Goal: Contribute content: Contribute content

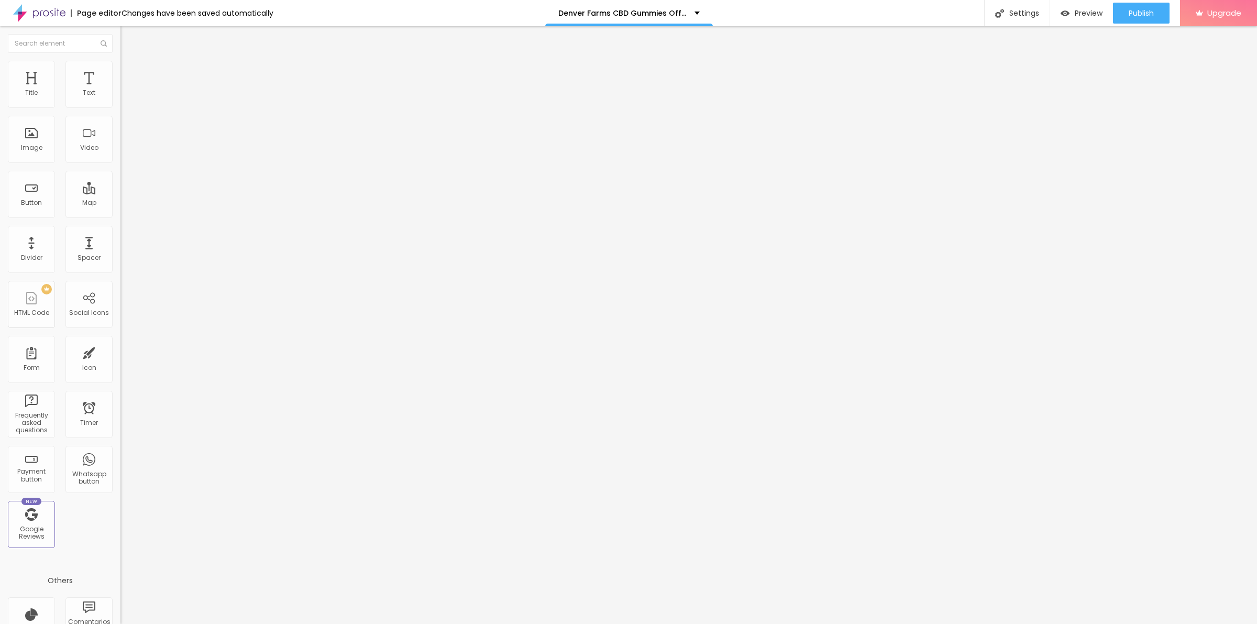
click at [128, 39] on img "button" at bounding box center [132, 38] width 8 height 8
click at [120, 90] on span "Add image" at bounding box center [141, 85] width 43 height 9
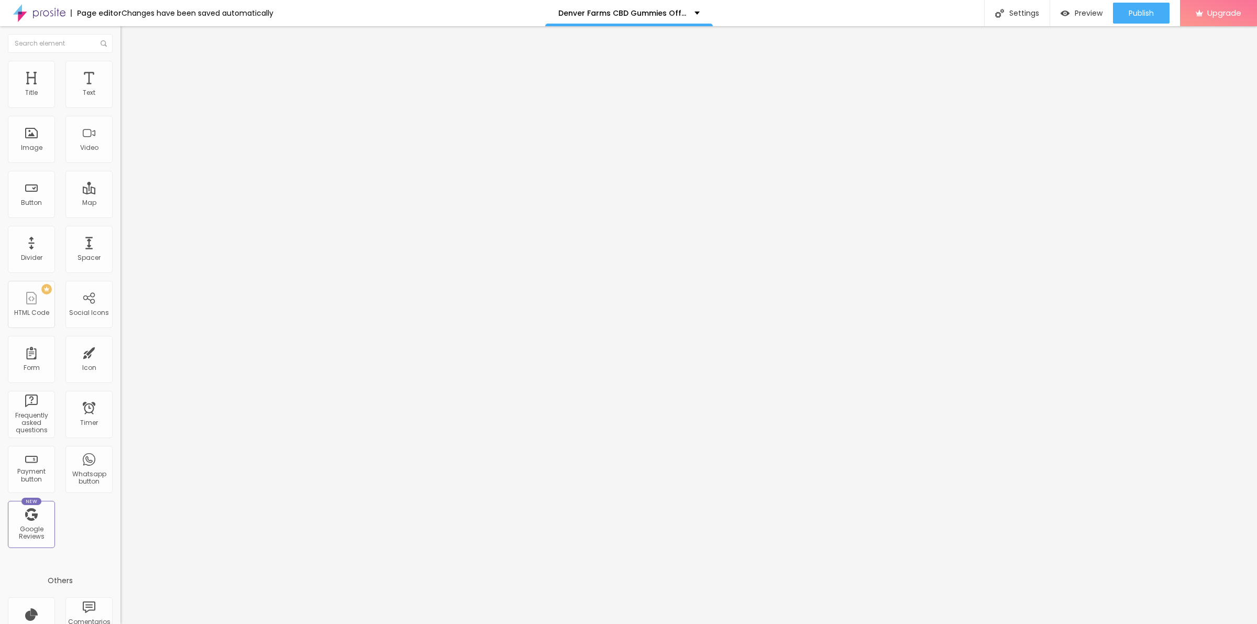
click at [120, 106] on input "text" at bounding box center [183, 100] width 126 height 10
paste input "Denver Farms CBD Gummies"
type input "Denver Farms CBD Gummies"
click at [120, 215] on input "https://" at bounding box center [183, 209] width 126 height 10
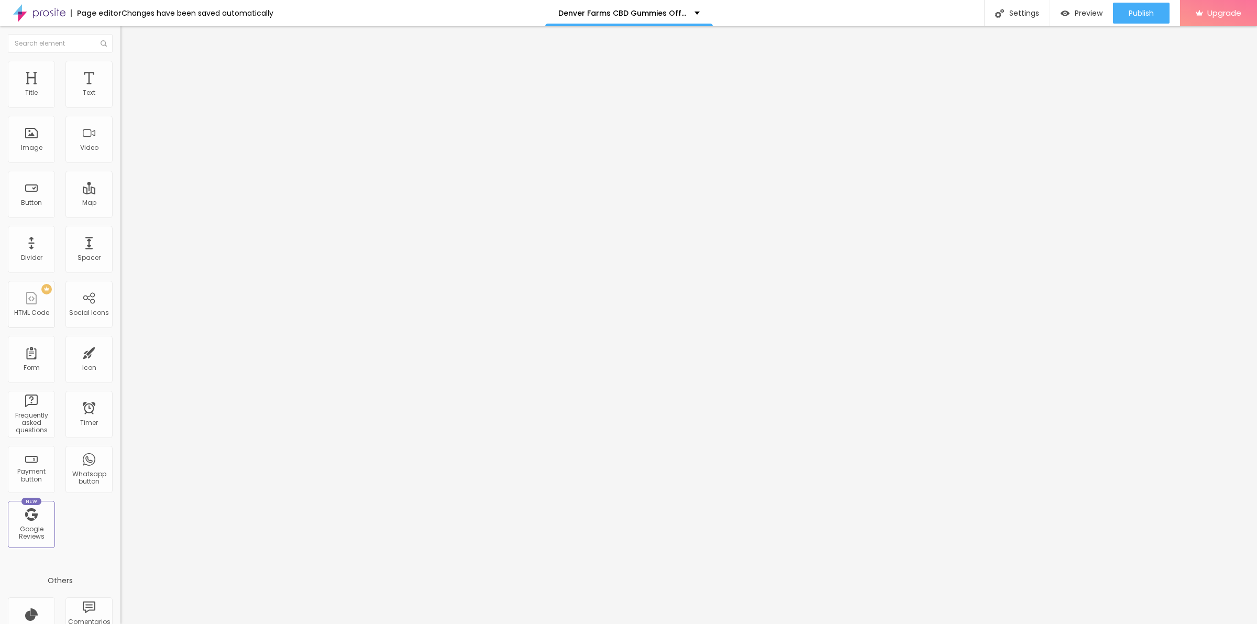
click at [120, 215] on input "https://" at bounding box center [183, 209] width 126 height 10
paste input "[DOMAIN_NAME][URL]"
type input "[URL][DOMAIN_NAME]"
click at [120, 63] on img at bounding box center [124, 65] width 9 height 9
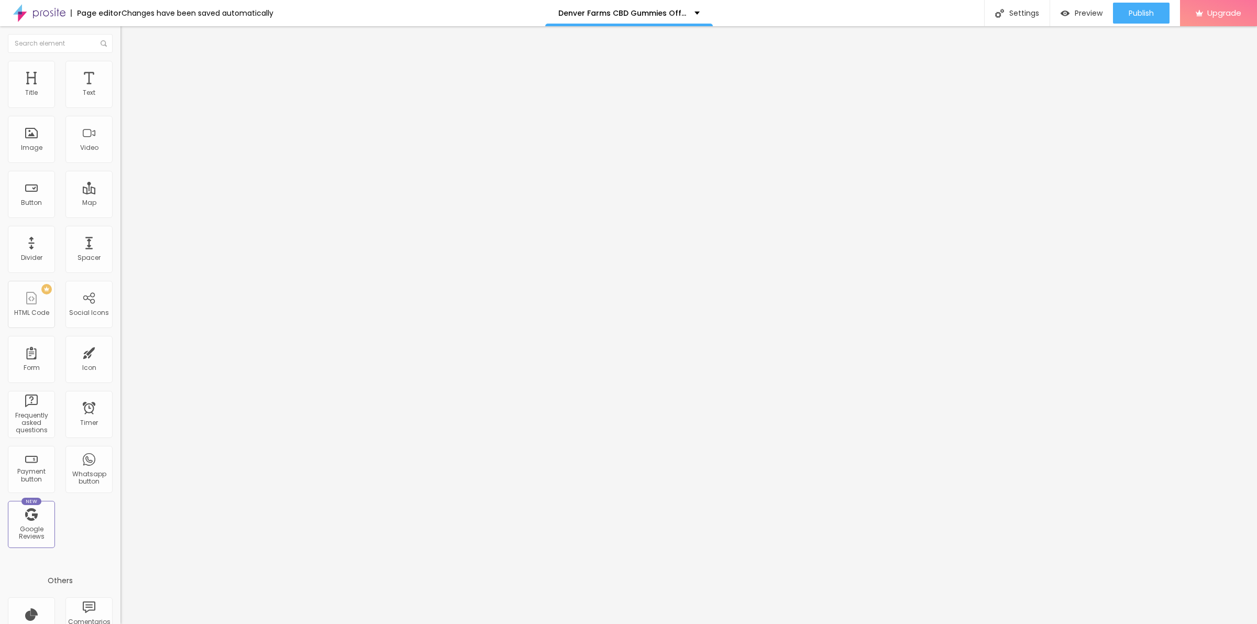
type input "15"
type input "32"
type input "34"
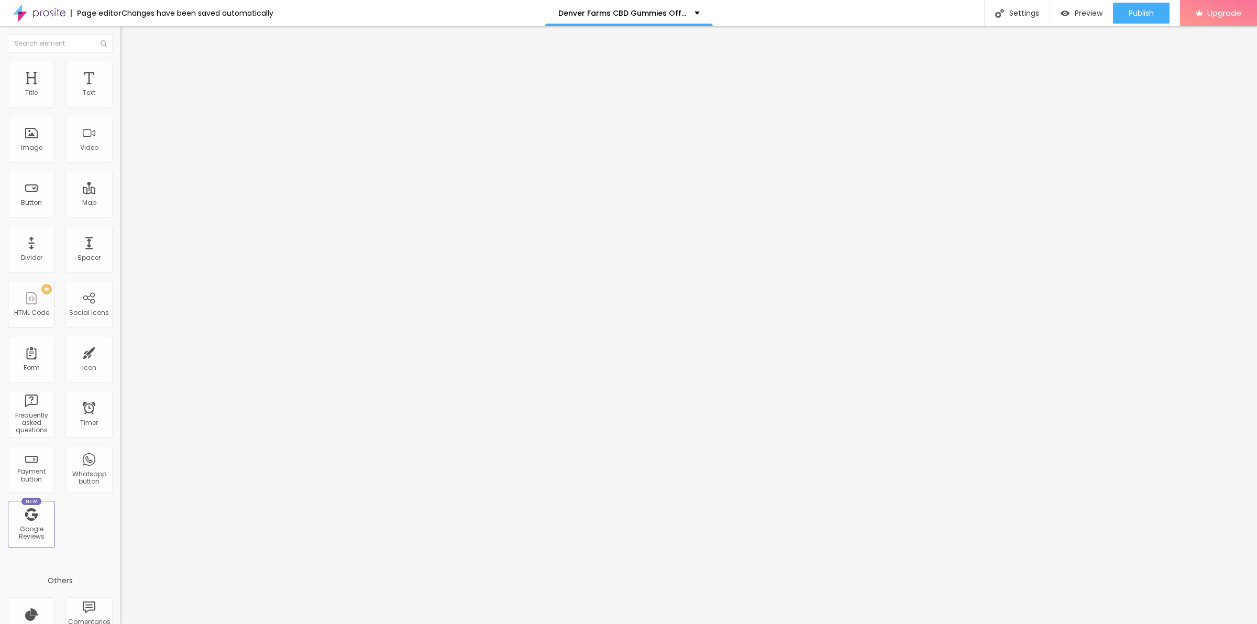
type input "34"
type input "36"
drag, startPoint x: 25, startPoint y: 132, endPoint x: 36, endPoint y: 134, distance: 10.6
type input "36"
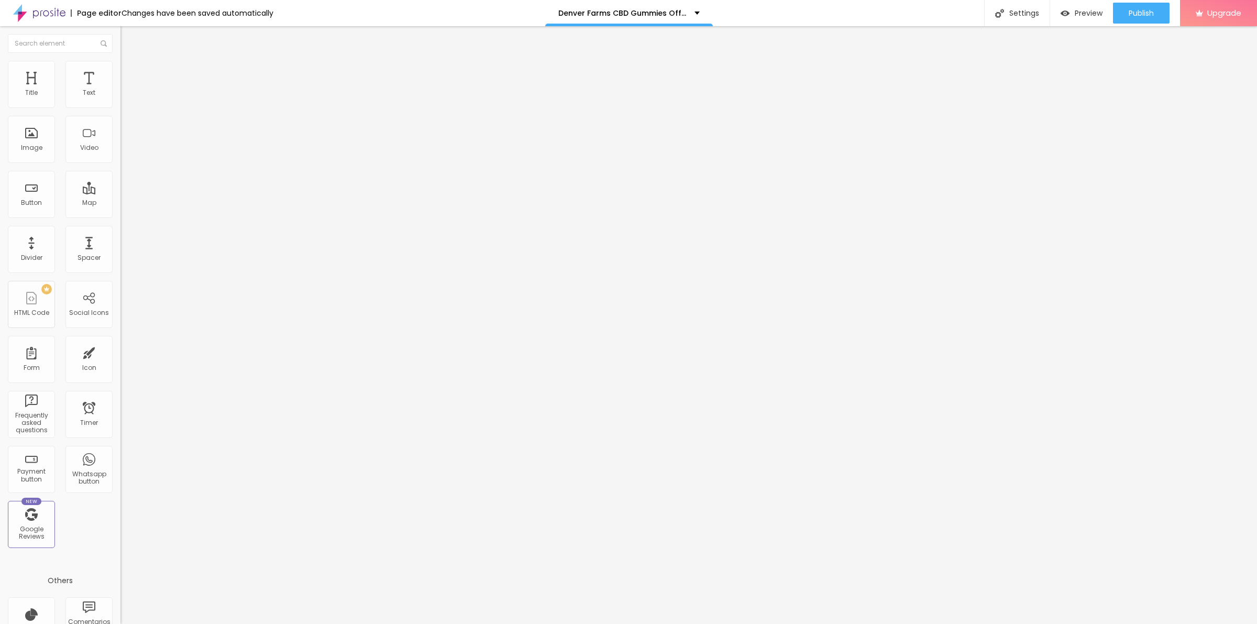
click at [120, 230] on input "range" at bounding box center [154, 234] width 68 height 8
drag, startPoint x: 113, startPoint y: 110, endPoint x: 77, endPoint y: 115, distance: 36.0
click at [120, 115] on div "Size 100 px % 36 Border radius Shadow DISABLED Reset to default" at bounding box center [180, 187] width 120 height 210
type input "95"
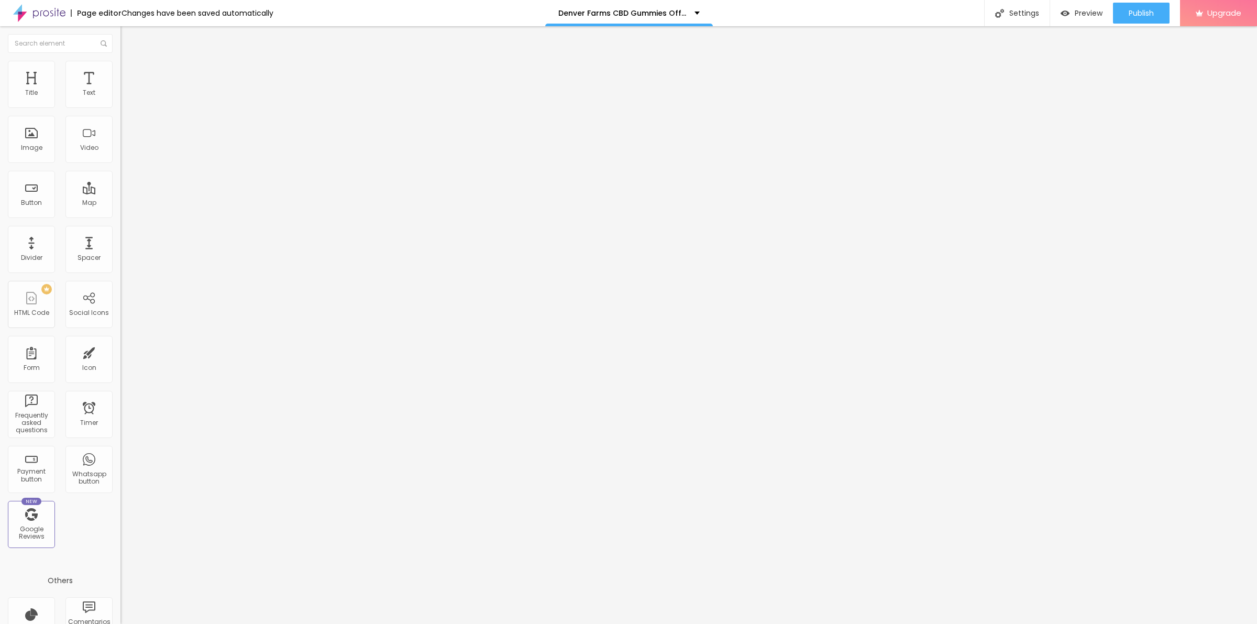
type input "90"
type input "85"
type input "80"
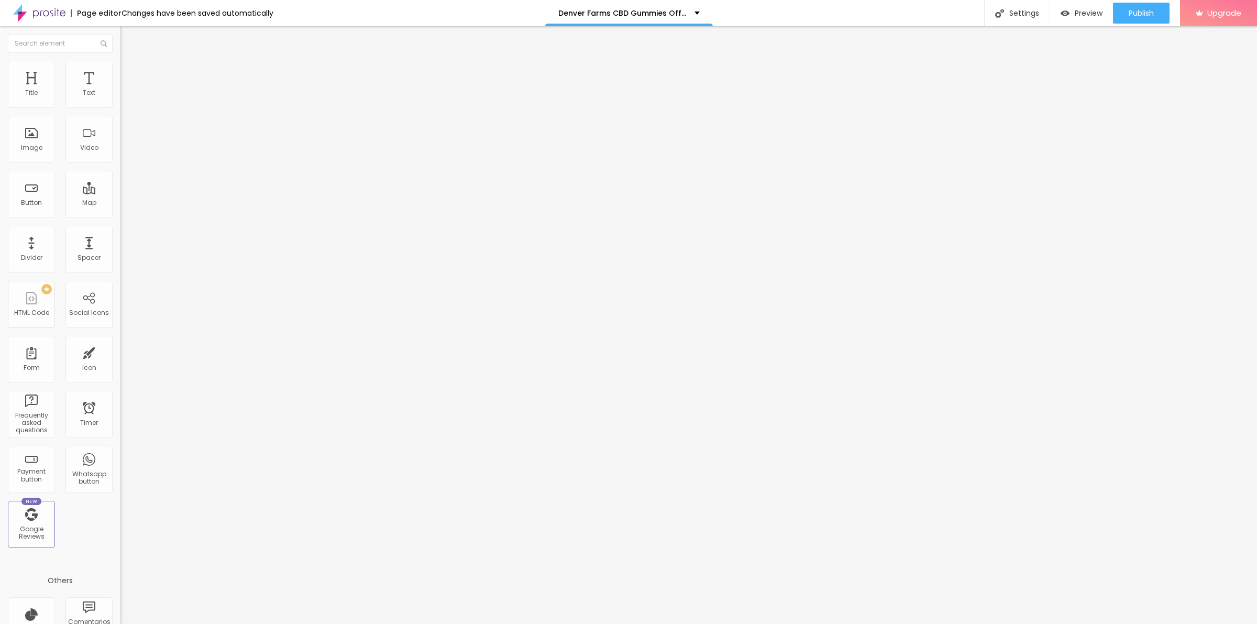
type input "80"
type input "75"
type input "70"
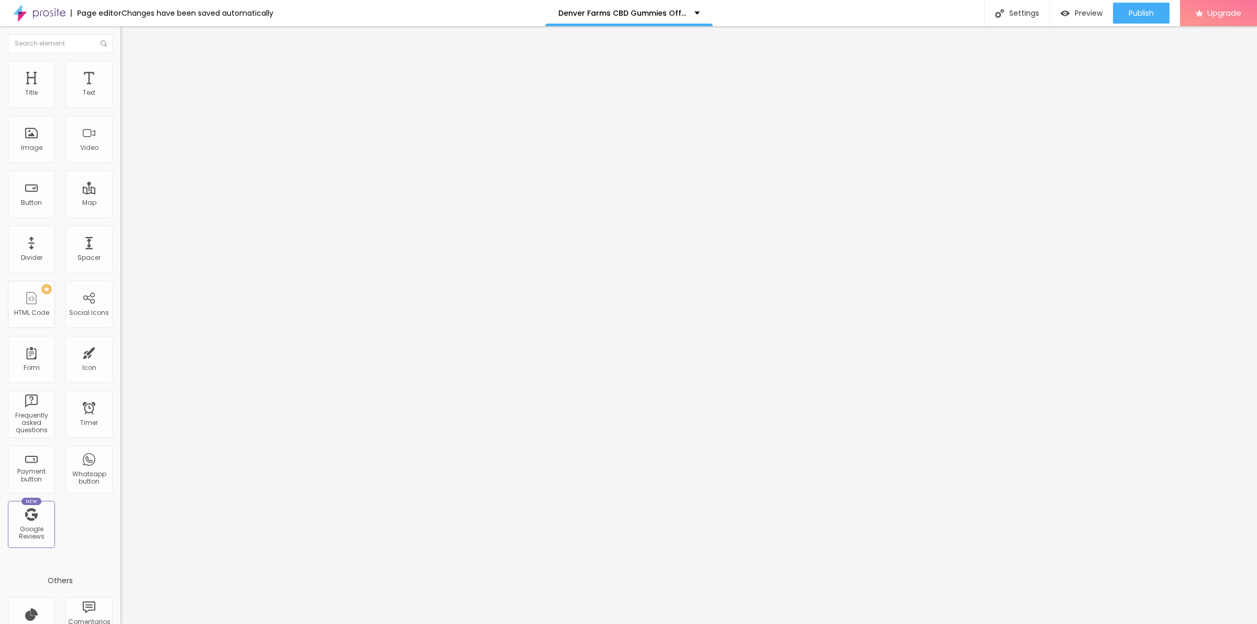
type input "65"
type input "60"
type input "55"
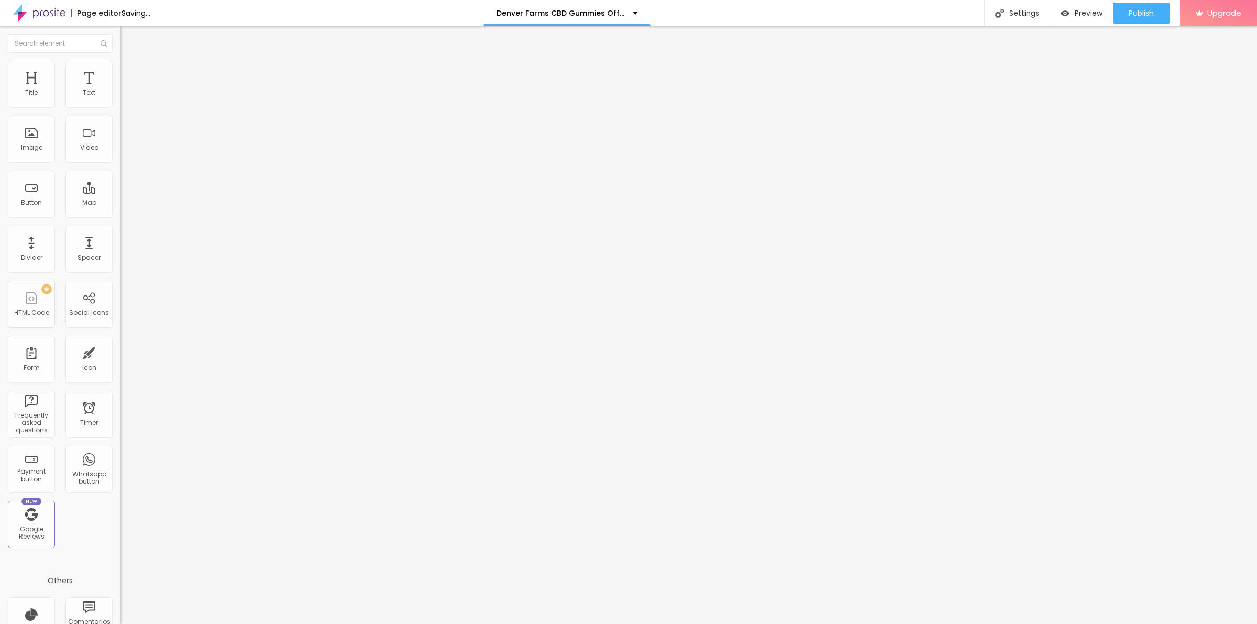
drag, startPoint x: 106, startPoint y: 114, endPoint x: 63, endPoint y: 119, distance: 43.7
type input "55"
click at [120, 107] on input "range" at bounding box center [154, 103] width 68 height 8
click at [120, 98] on input "Click me" at bounding box center [183, 93] width 126 height 10
paste input "👇👇𝐒𝐚𝐥𝐞 𝐈𝐬 𝐋𝐢𝐯𝐞 🟢 𝐂𝐡𝐞𝐜𝐤 𝐍𝐨𝐰!👇👇"
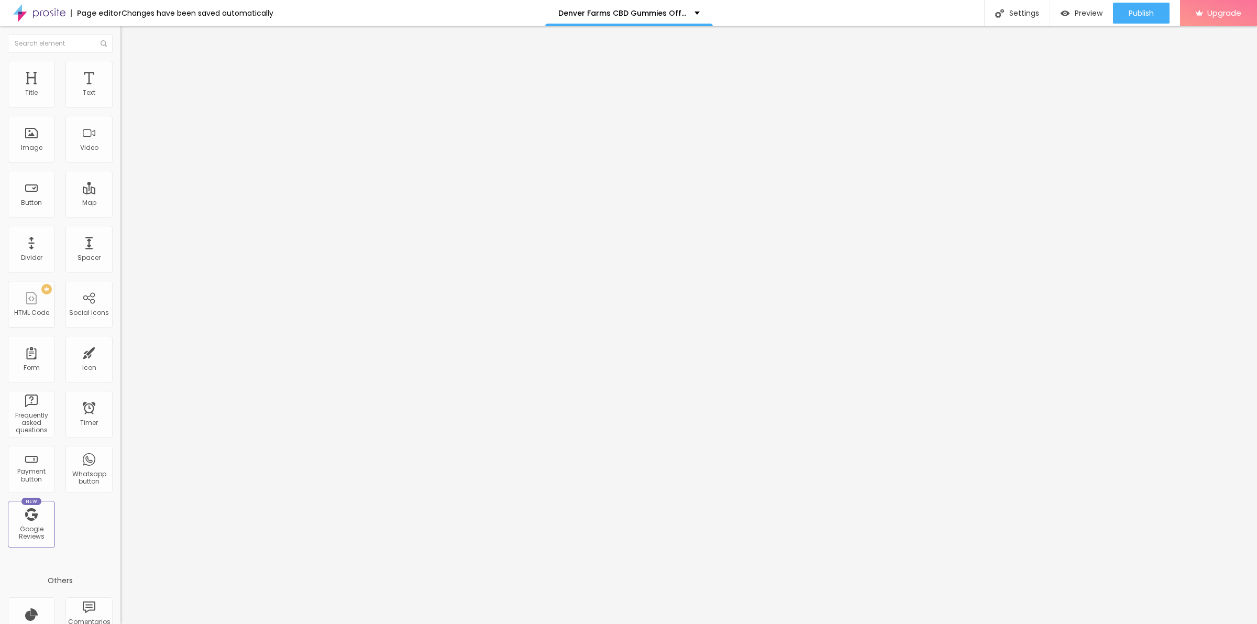
scroll to position [0, 13]
type input "👇👇𝐒𝐚𝐥𝐞 𝐈𝐬 𝐋𝐢𝐯𝐞 🟢 𝐂𝐡𝐞𝐜𝐤 𝐍𝐨𝐰!👇👇"
click at [120, 216] on input "https://" at bounding box center [183, 210] width 126 height 10
paste input "[DOMAIN_NAME][URL]"
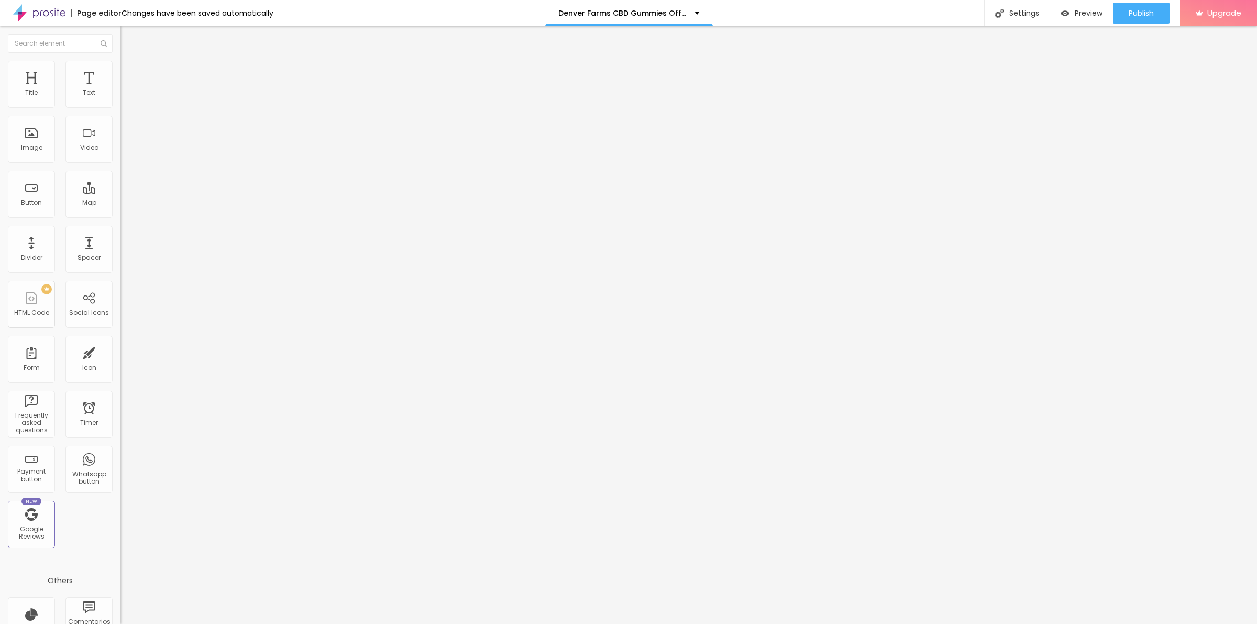
scroll to position [0, 32]
type input "[URL][DOMAIN_NAME]"
click at [128, 38] on img "button" at bounding box center [132, 38] width 8 height 8
click at [120, 99] on span "Heading 2" at bounding box center [143, 92] width 47 height 13
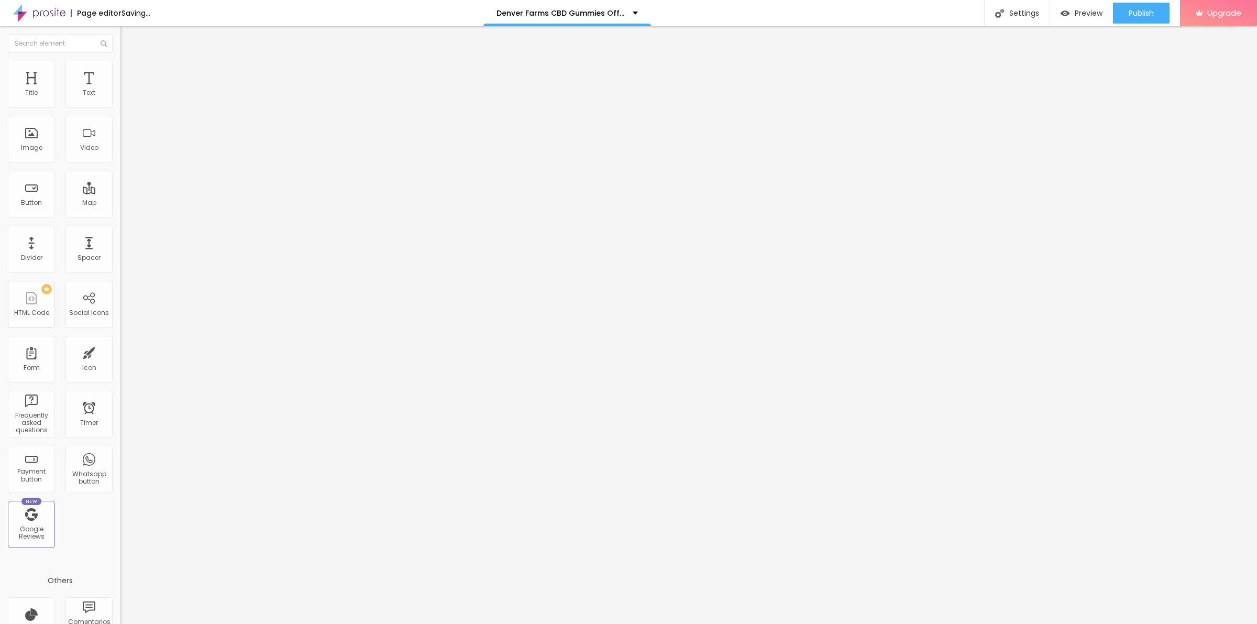
click at [120, 90] on span "Heading 1" at bounding box center [145, 82] width 51 height 15
click at [120, 63] on li "Advanced" at bounding box center [180, 66] width 120 height 10
type input "15"
type input "16"
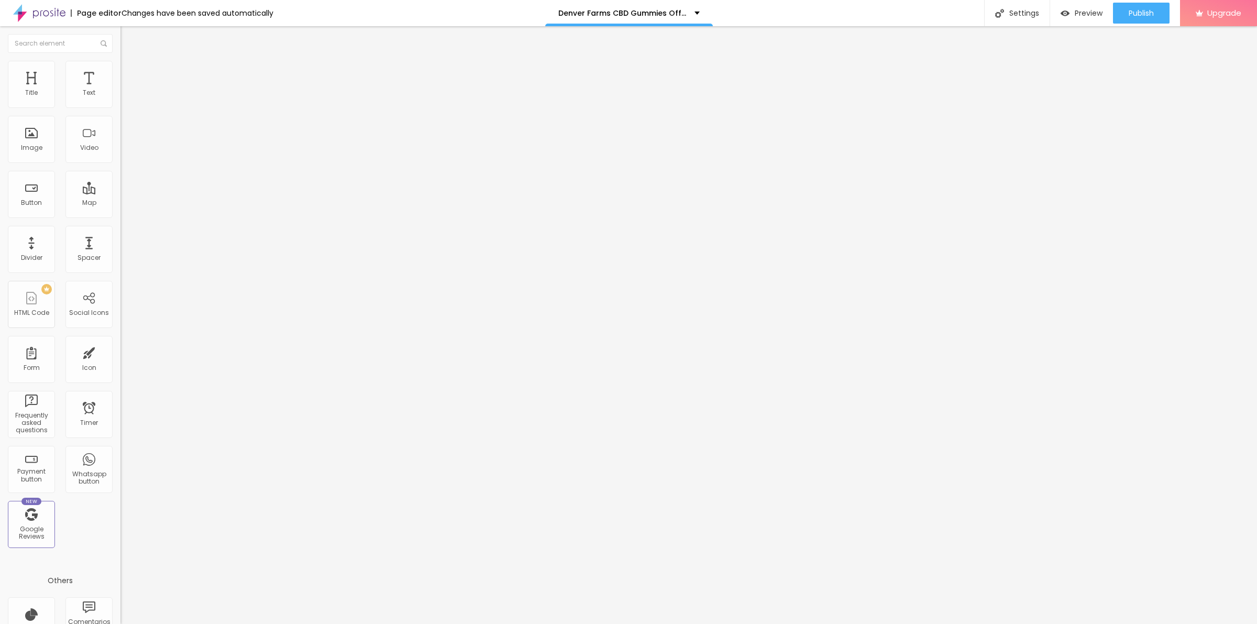
type input "16"
type input "18"
type input "21"
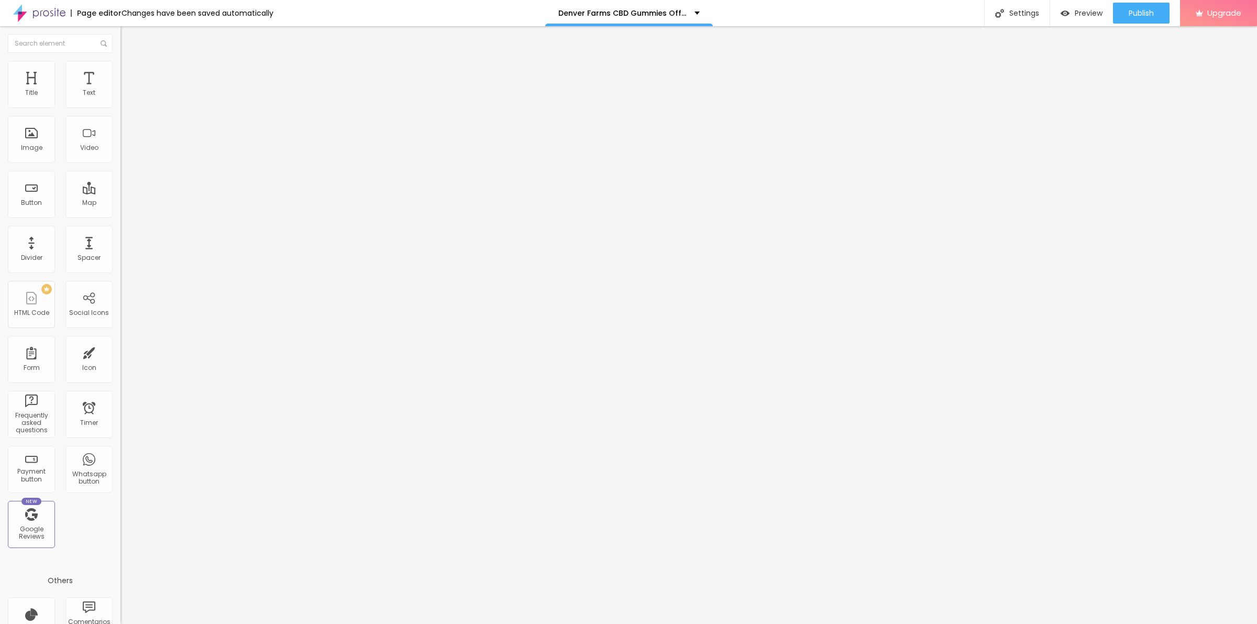
type input "22"
type input "23"
type input "25"
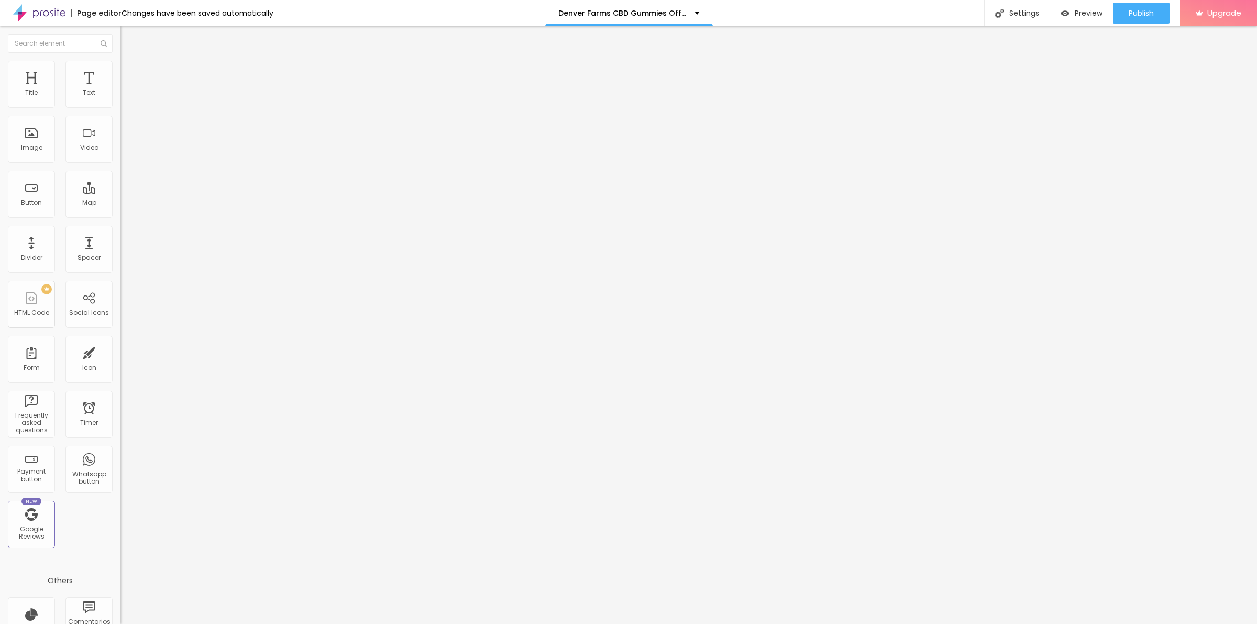
type input "25"
type input "26"
type input "27"
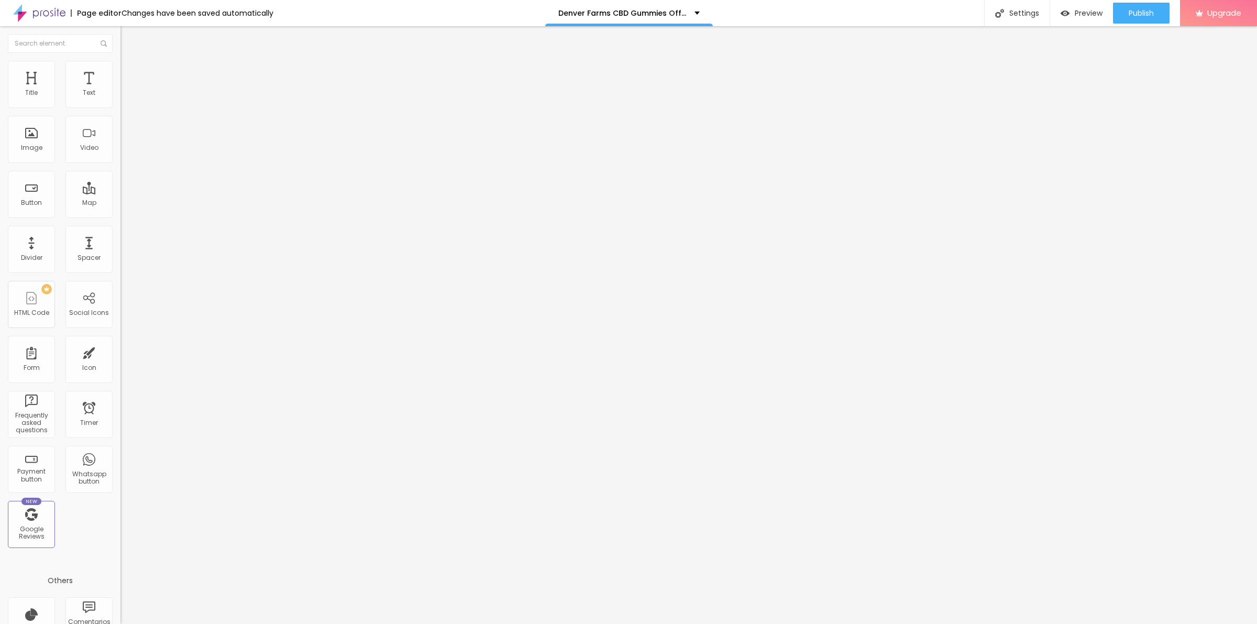
type input "28"
type input "29"
type input "28"
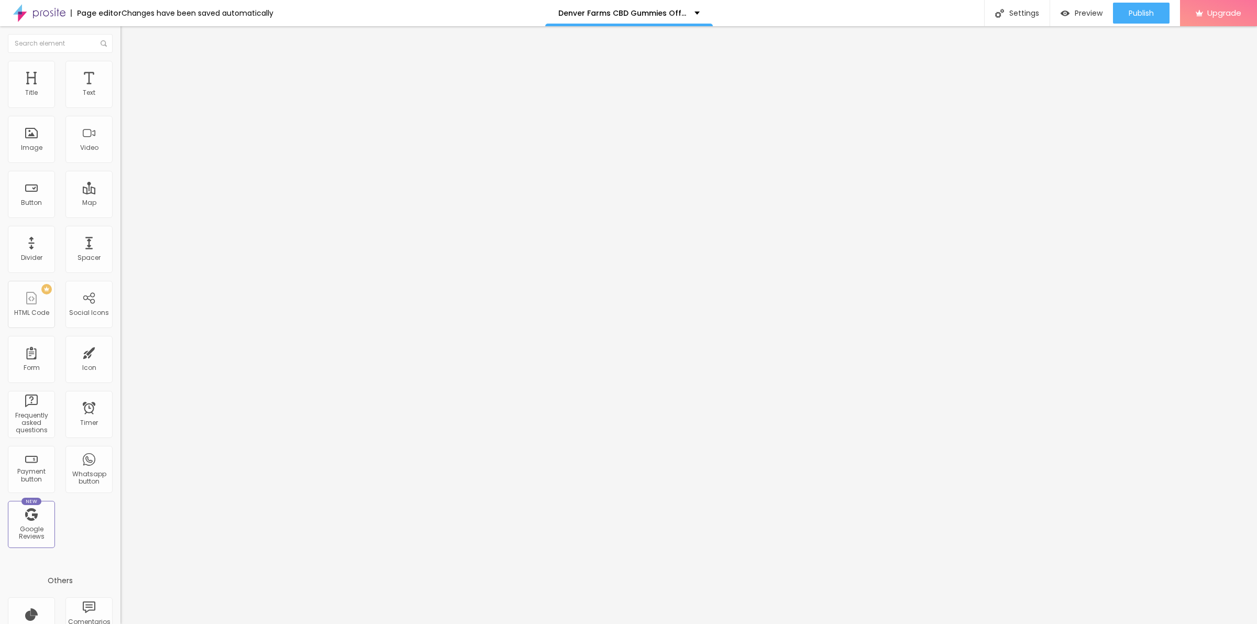
type input "28"
type input "25"
type input "22"
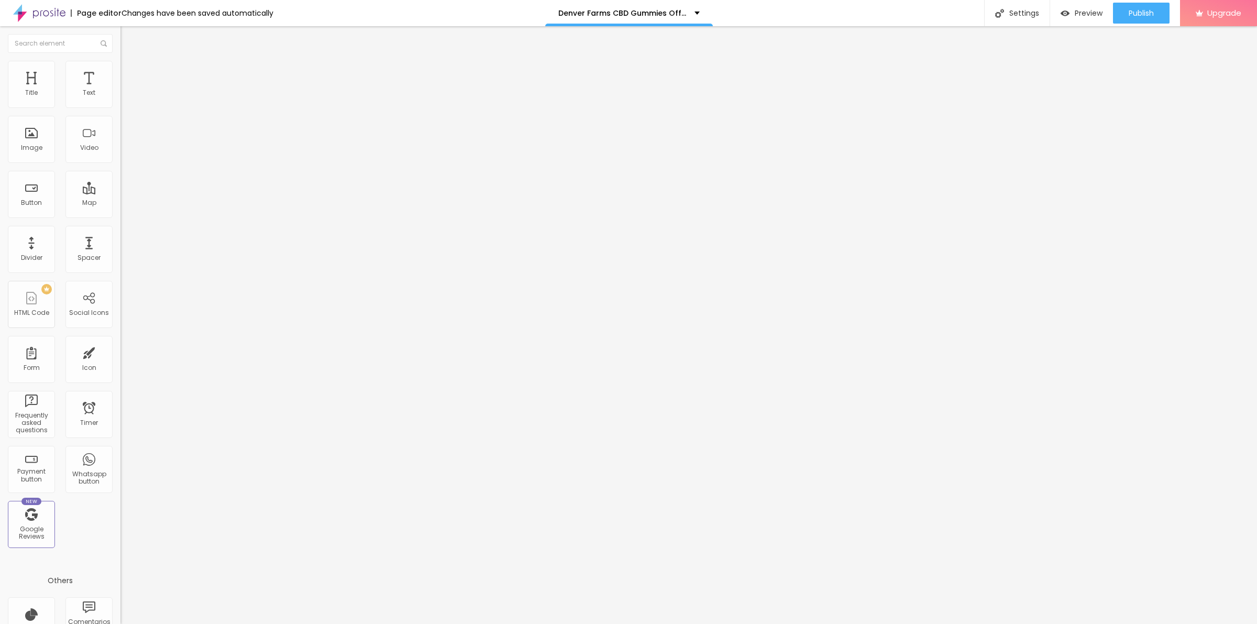
type input "18"
type input "16"
type input "15"
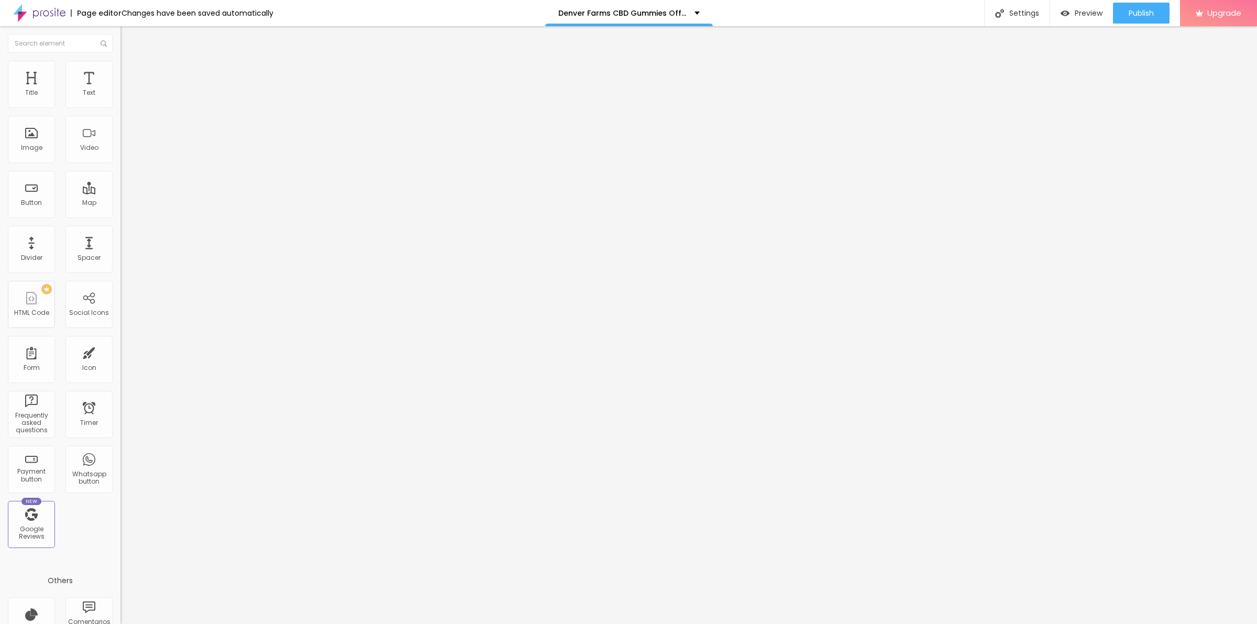
type input "15"
click at [120, 193] on input "range" at bounding box center [154, 197] width 68 height 8
click at [120, 341] on div at bounding box center [180, 345] width 120 height 9
click at [120, 60] on img at bounding box center [124, 54] width 9 height 9
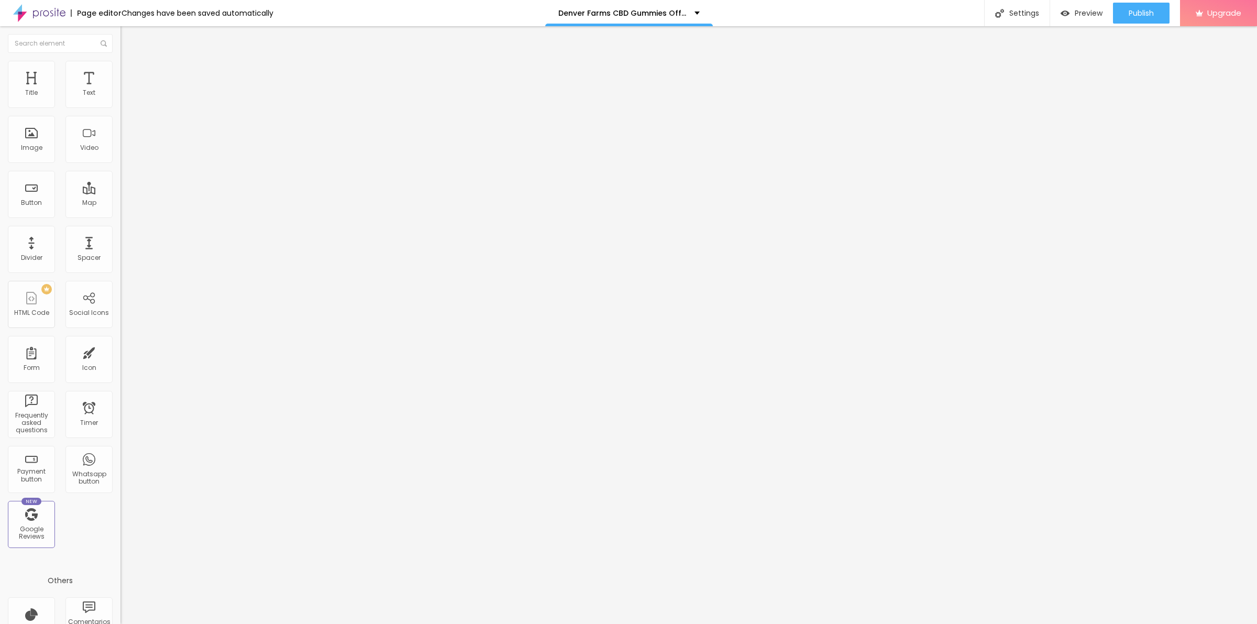
click at [126, 151] on icon "button" at bounding box center [128, 149] width 4 height 4
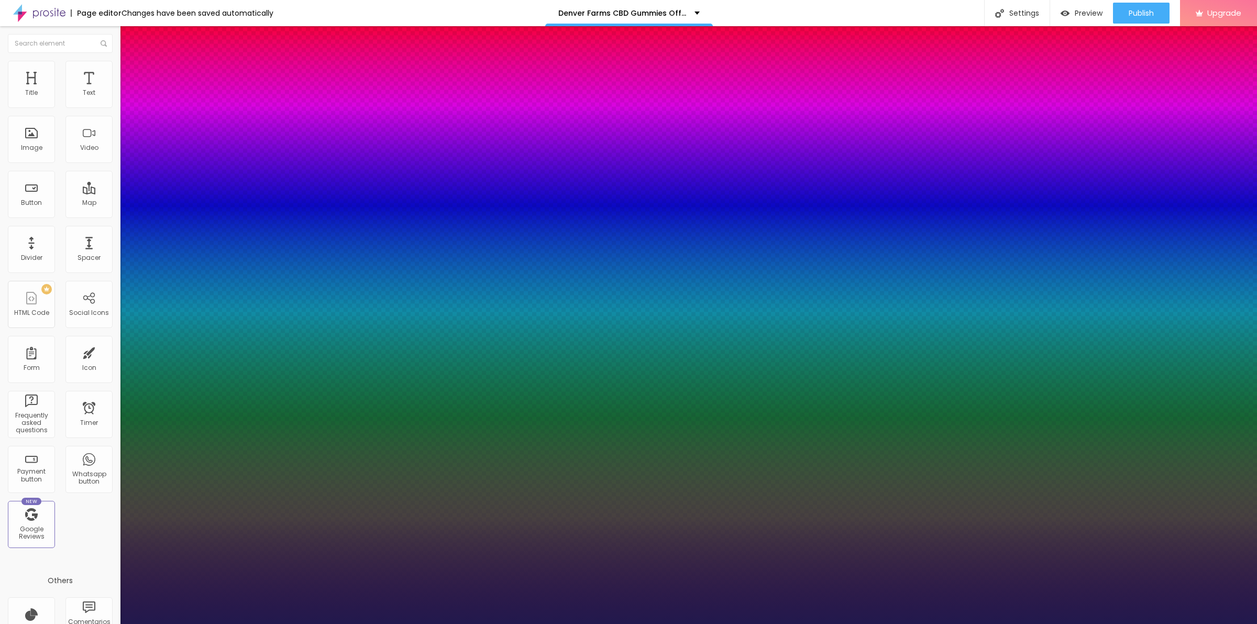
type input "1"
type input "18"
type input "1"
type input "20"
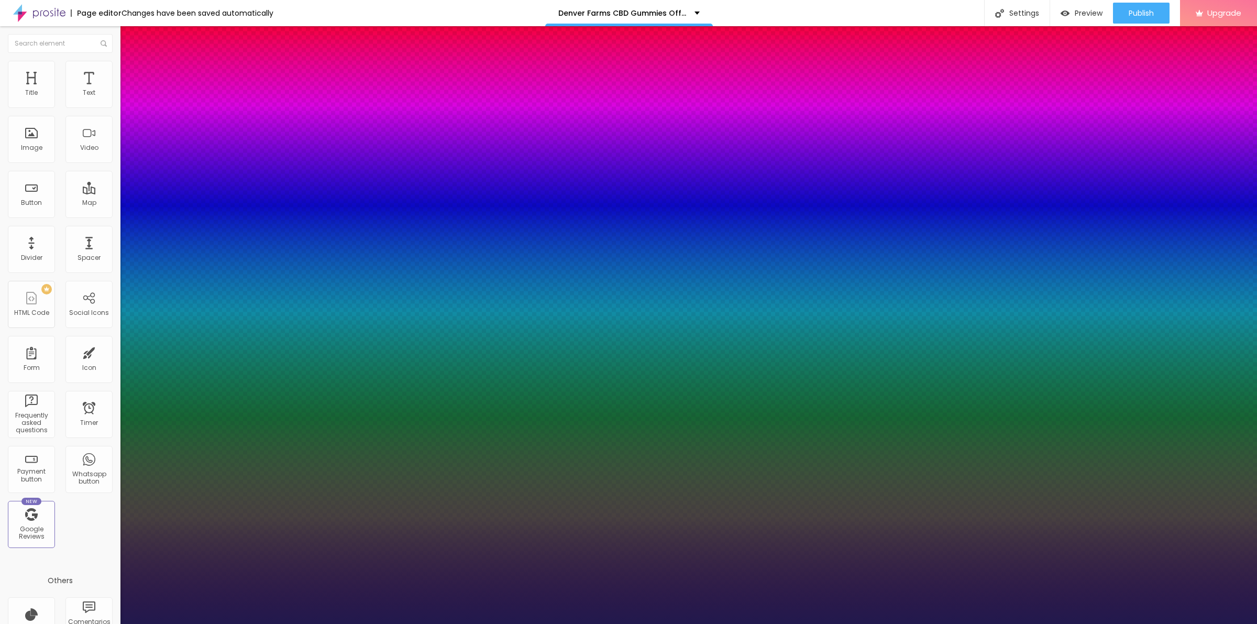
type input "20"
type input "1"
type input "21"
type input "1"
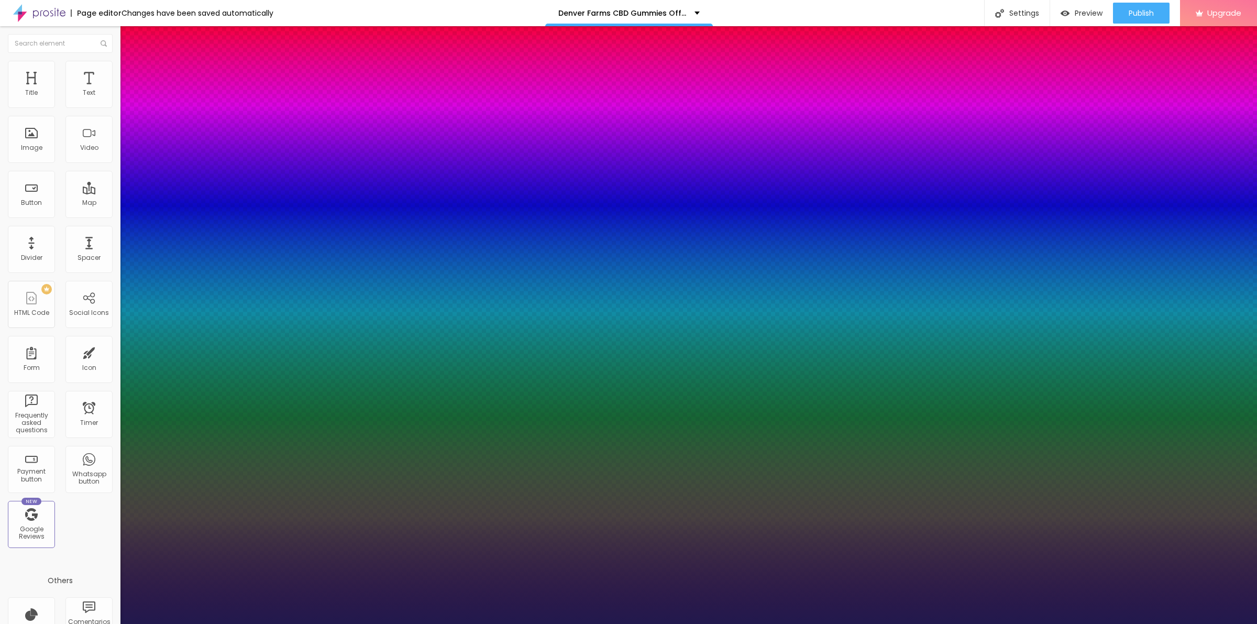
type input "25"
type input "1"
type input "26"
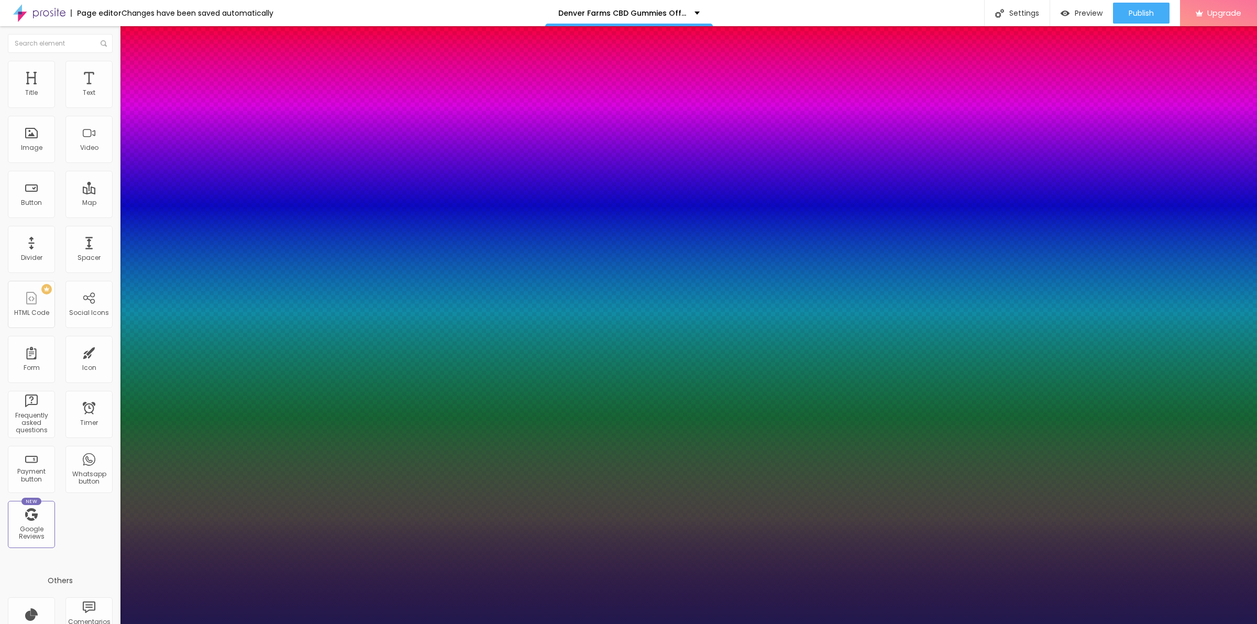
type input "1"
type input "27"
type input "1"
type input "29"
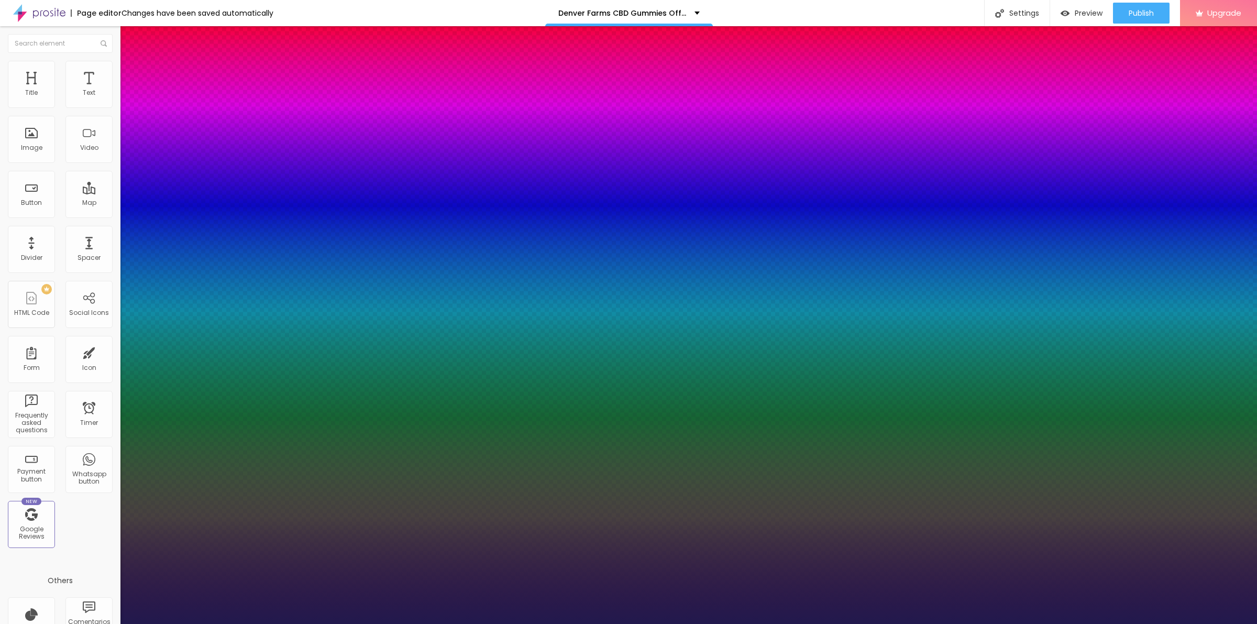
type input "29"
type input "1"
type input "31"
type input "1"
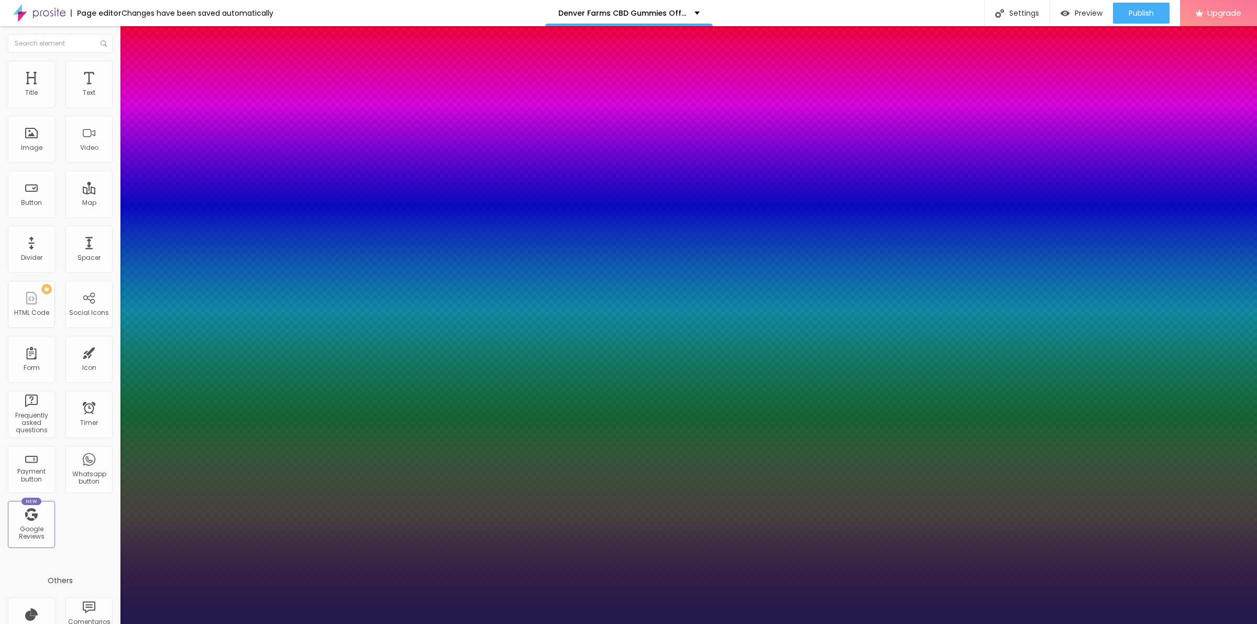
type input "33"
type input "1"
type input "34"
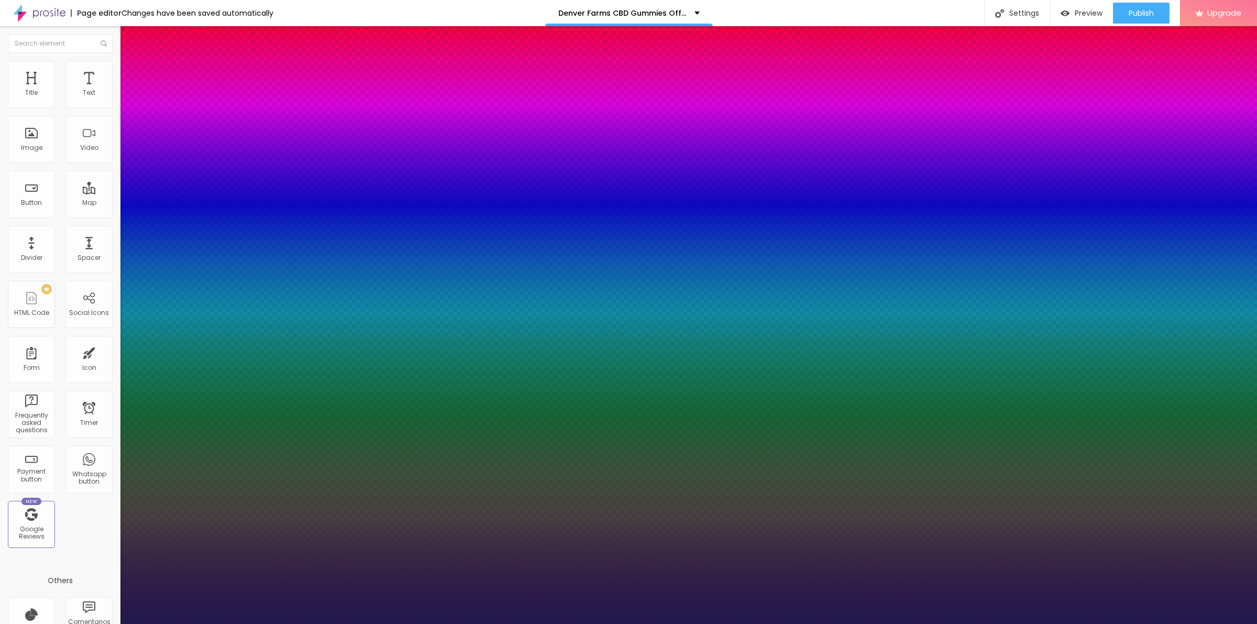
type input "1"
type input "35"
type input "1"
type input "36"
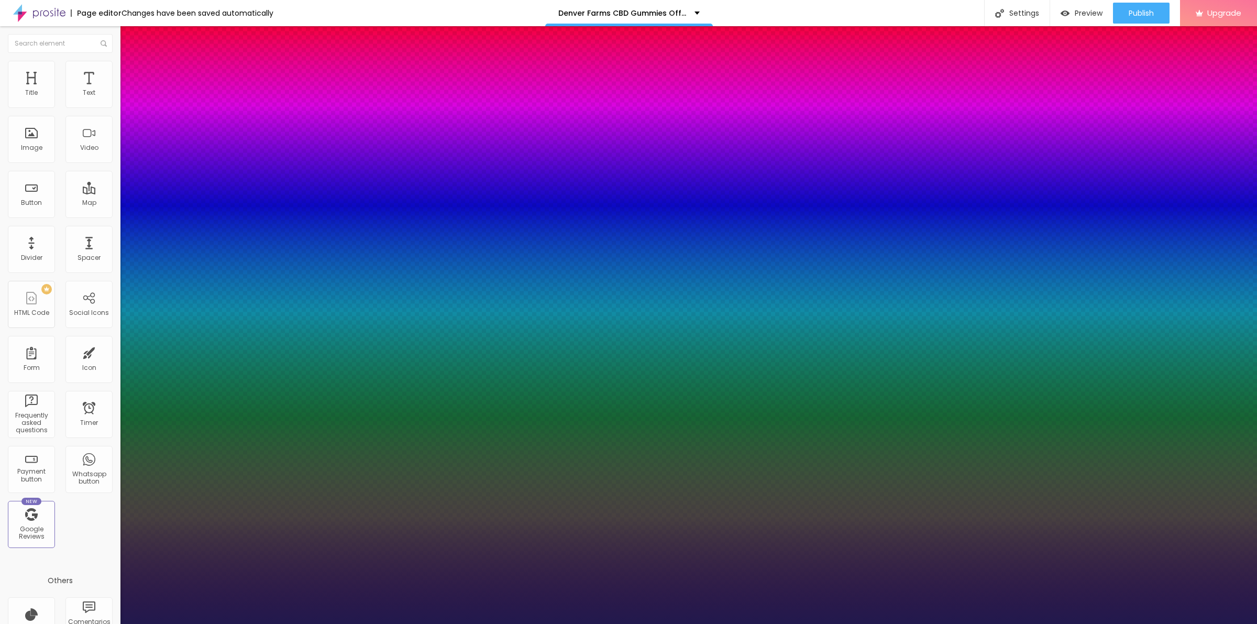
type input "36"
type input "1"
drag, startPoint x: 143, startPoint y: 294, endPoint x: 158, endPoint y: 299, distance: 16.1
type input "36"
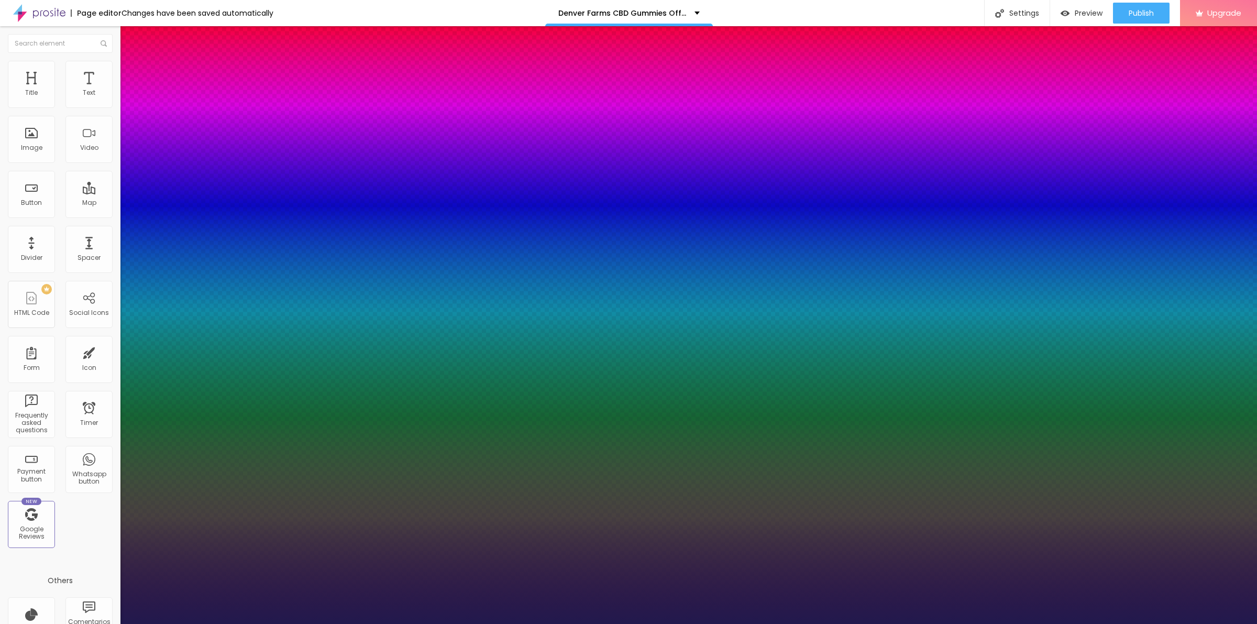
click at [421, 623] on div at bounding box center [628, 624] width 1257 height 0
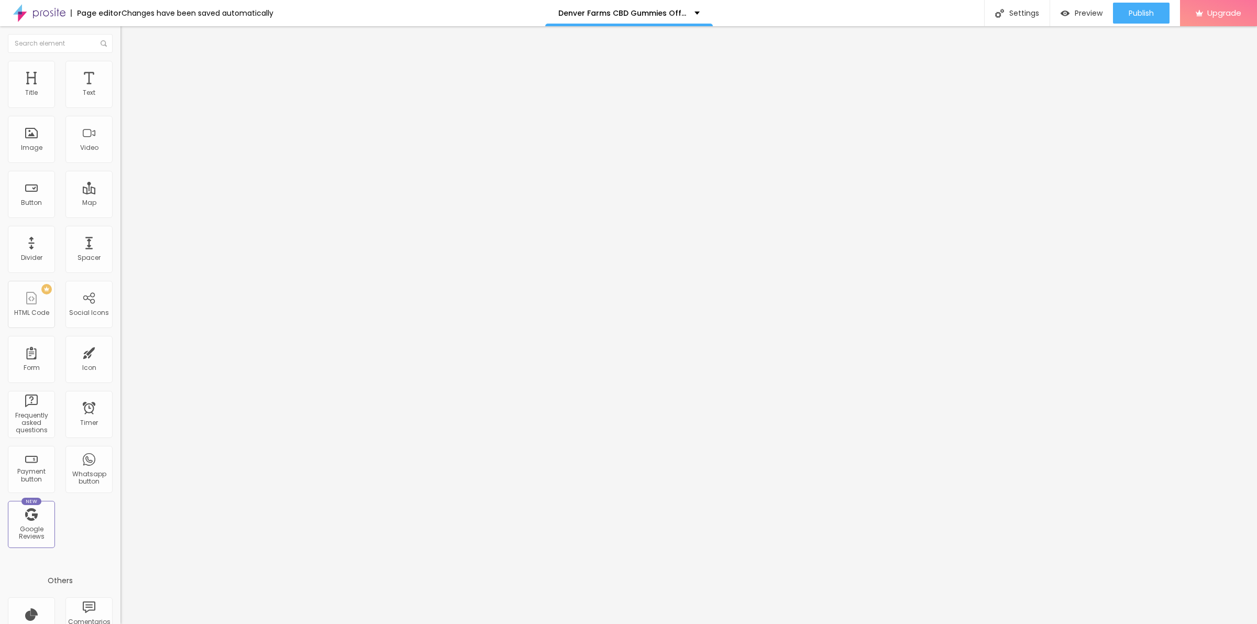
click at [125, 97] on icon "button" at bounding box center [128, 94] width 6 height 6
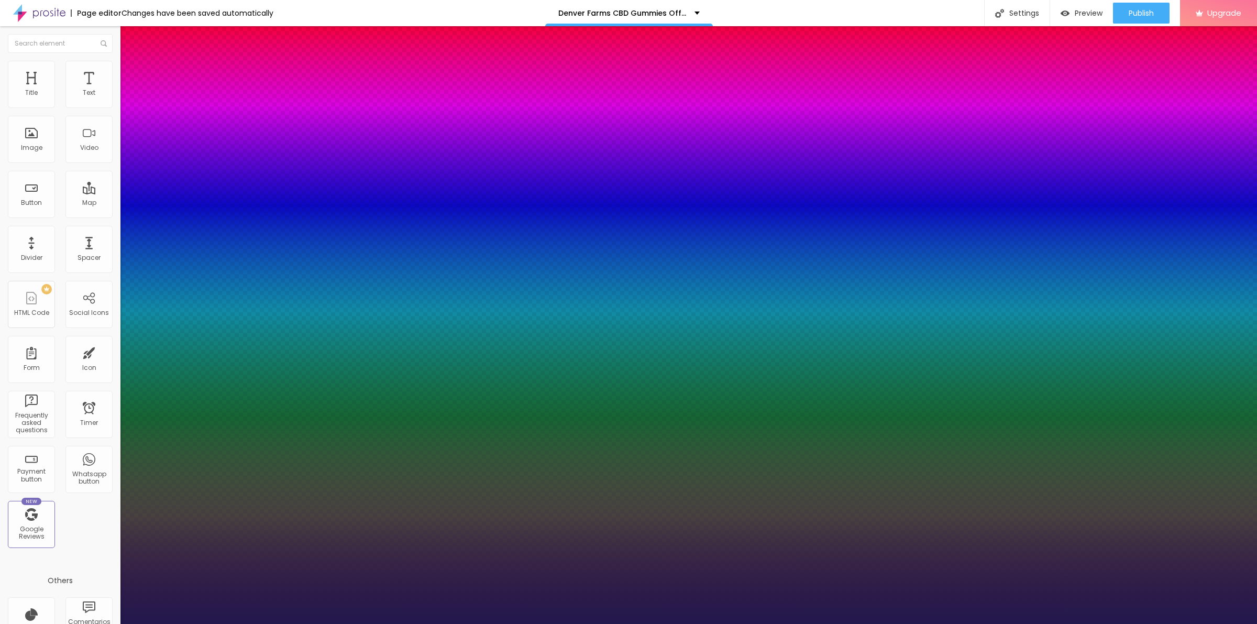
type input "1"
type input "18"
type input "1"
type input "20"
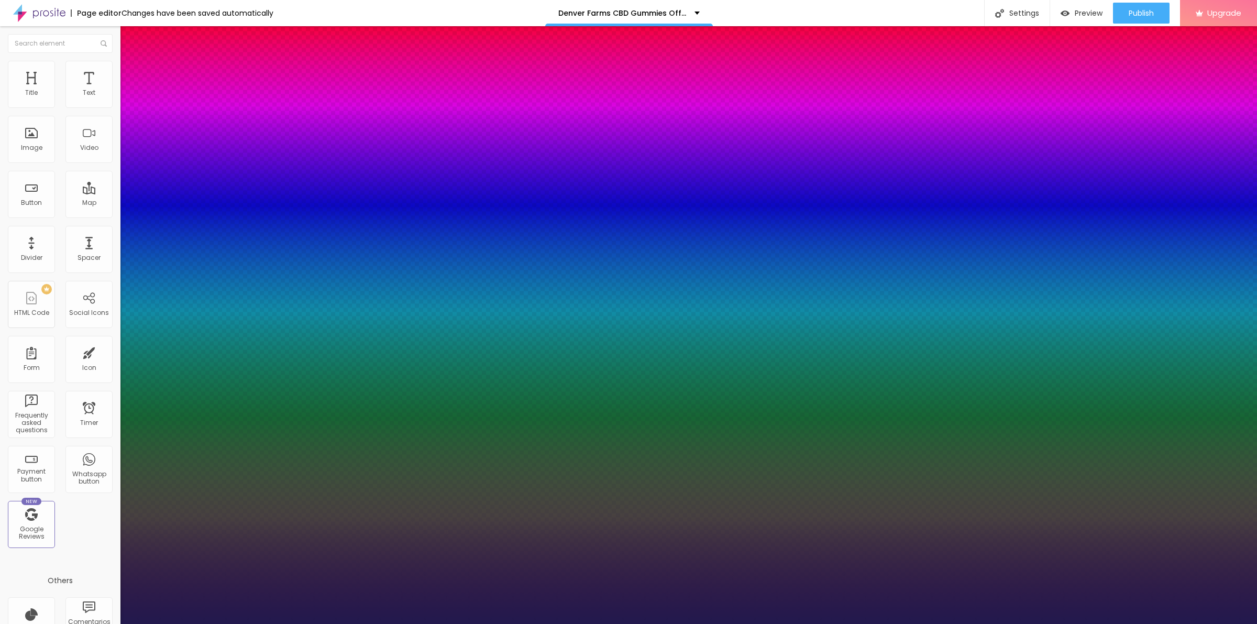
type input "20"
type input "1"
type input "21"
type input "1"
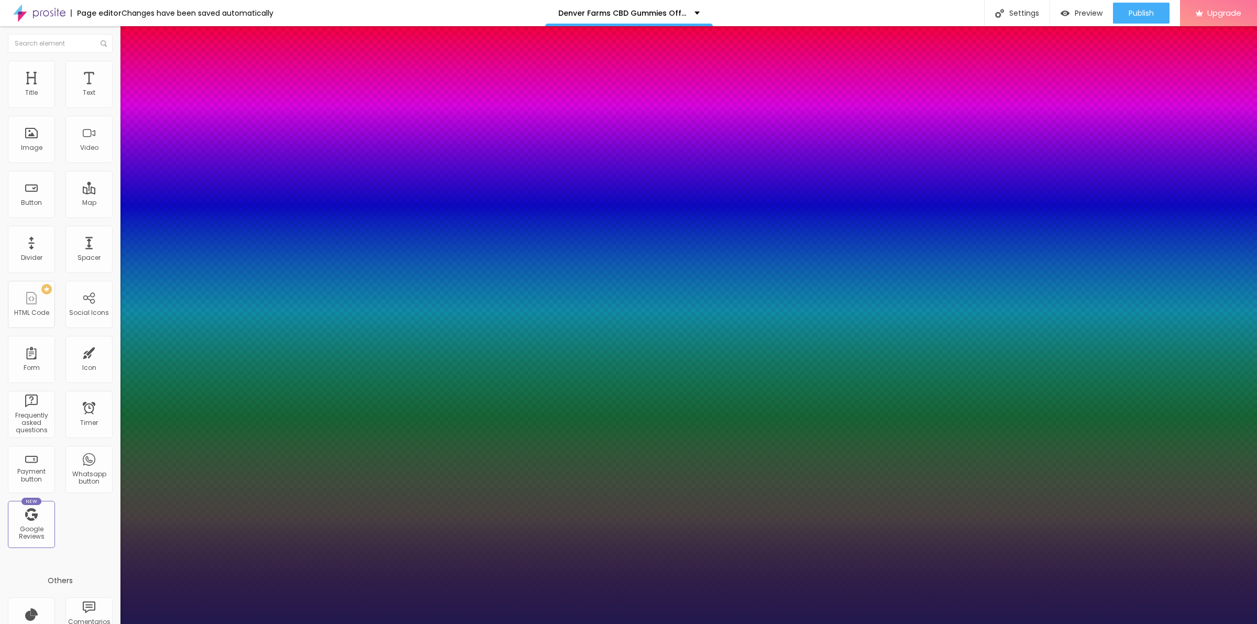
type input "22"
type input "1"
drag, startPoint x: 142, startPoint y: 174, endPoint x: 147, endPoint y: 174, distance: 5.3
type input "22"
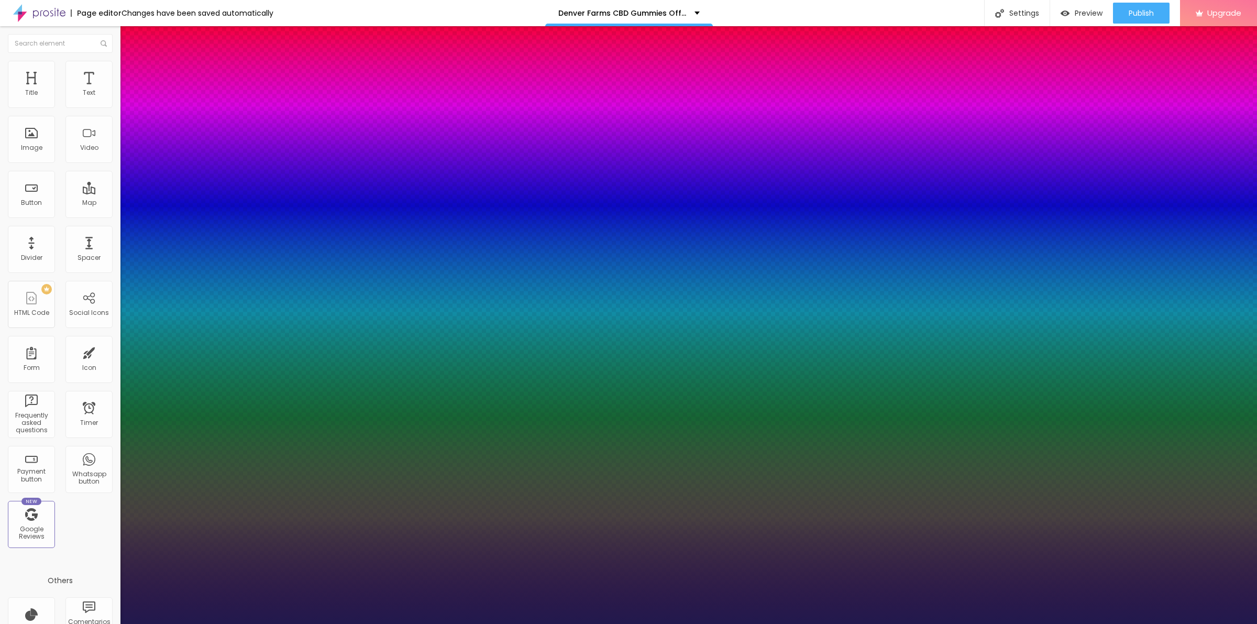
click at [164, 623] on div at bounding box center [628, 624] width 1257 height 0
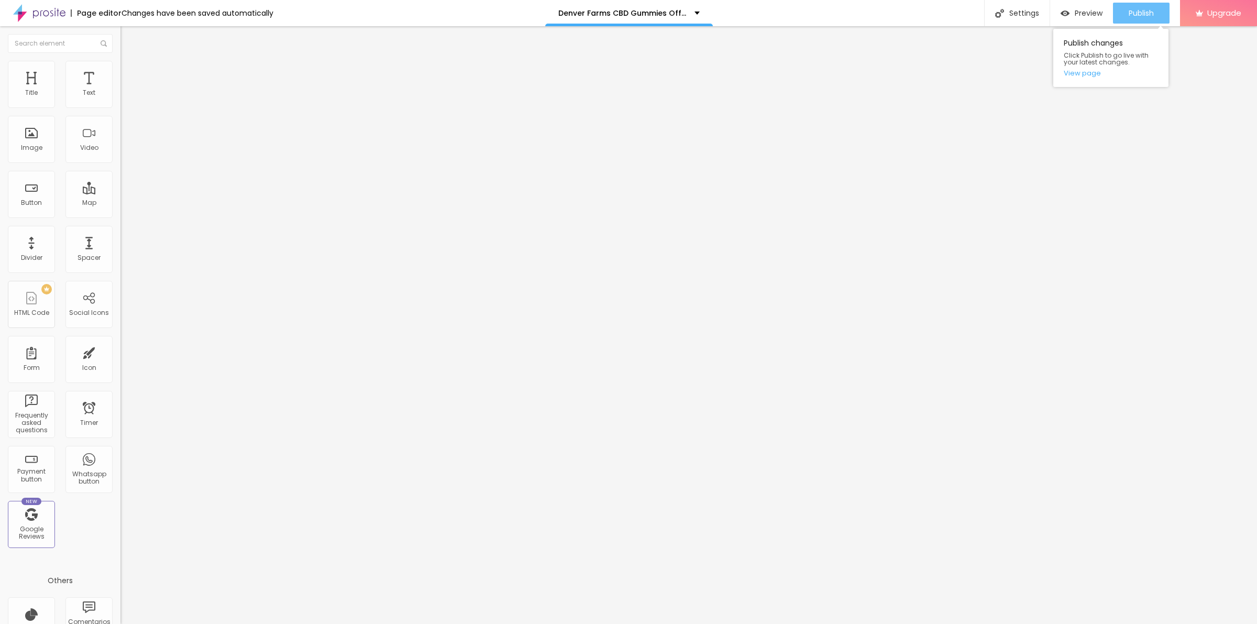
click at [1130, 12] on span "Publish" at bounding box center [1141, 13] width 25 height 8
click at [1083, 74] on link "View page" at bounding box center [1111, 73] width 94 height 7
